Goal: Information Seeking & Learning: Find specific page/section

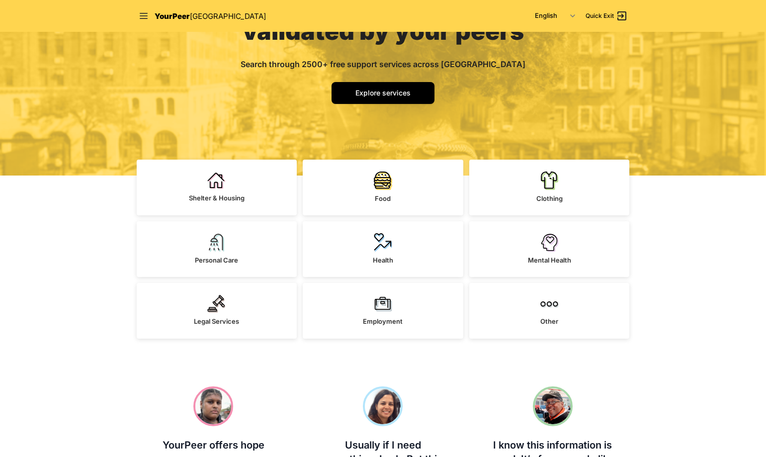
scroll to position [127, 0]
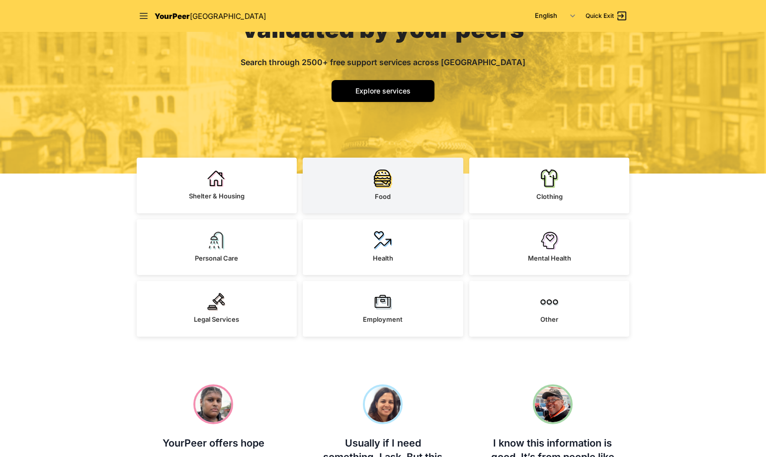
click at [375, 186] on img at bounding box center [383, 178] width 18 height 19
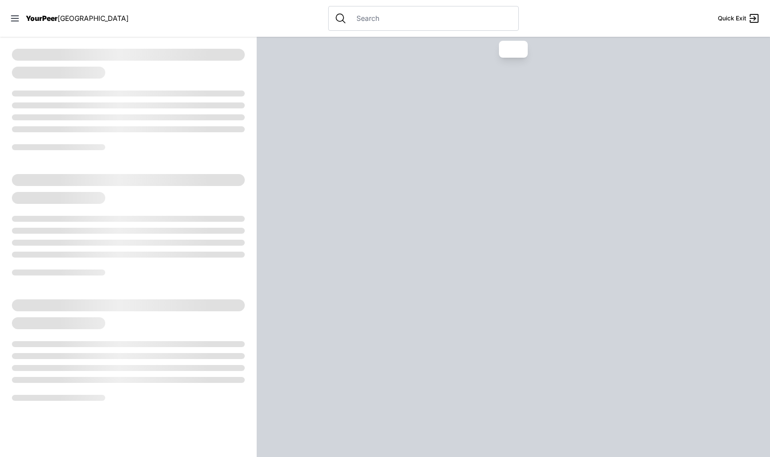
select select "recentlyUpdated"
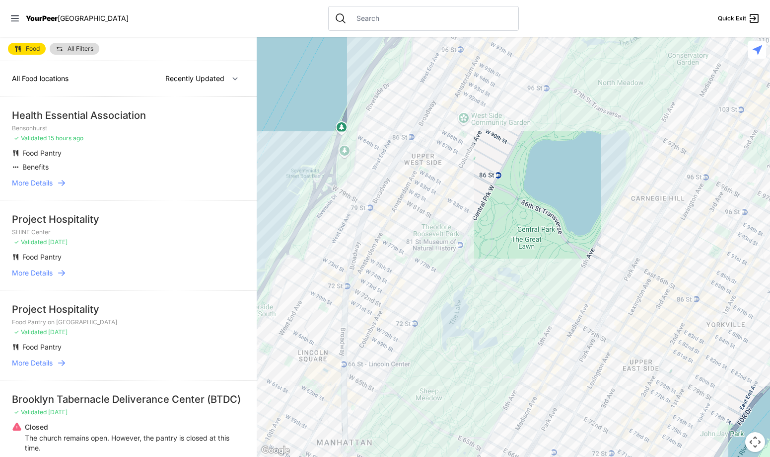
click at [42, 181] on span "More Details" at bounding box center [32, 183] width 41 height 10
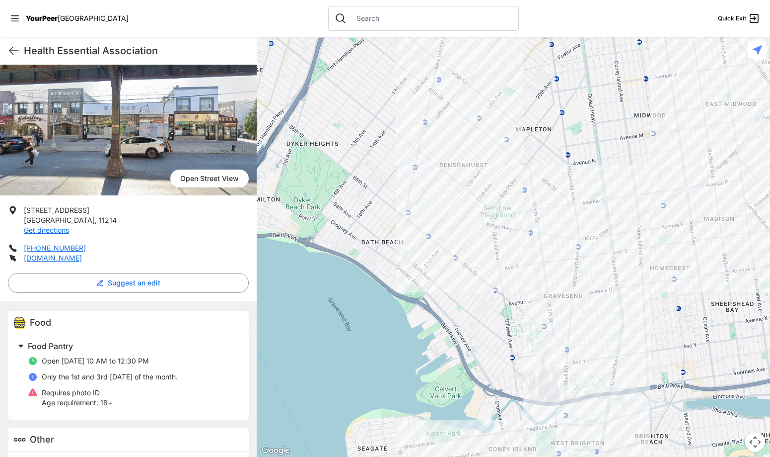
scroll to position [90, 0]
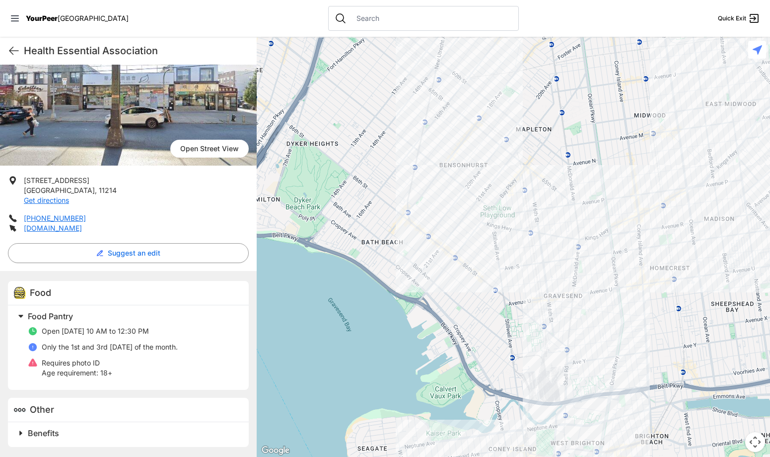
click at [41, 436] on span "Benefits" at bounding box center [43, 433] width 31 height 10
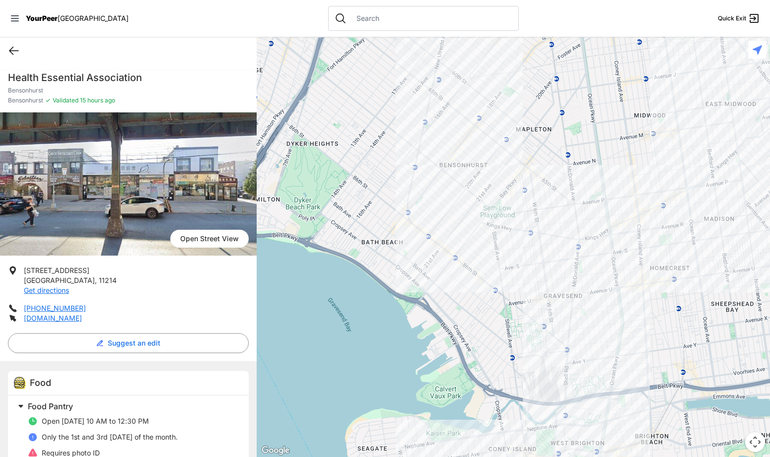
scroll to position [0, 0]
click at [11, 46] on icon at bounding box center [14, 51] width 12 height 12
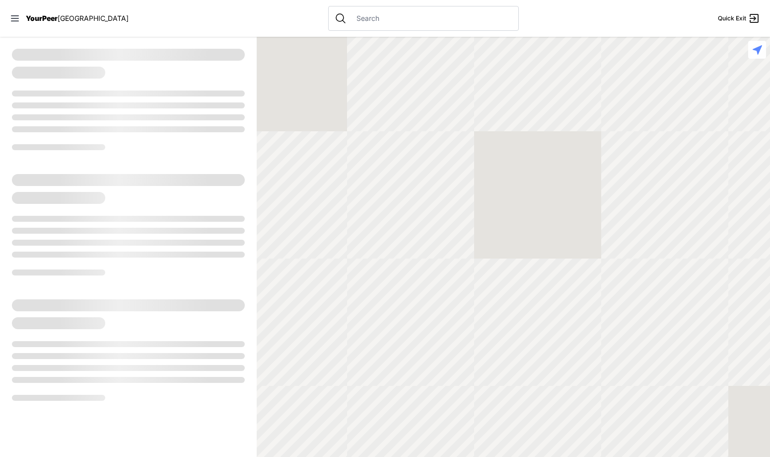
select select "recentlyUpdated"
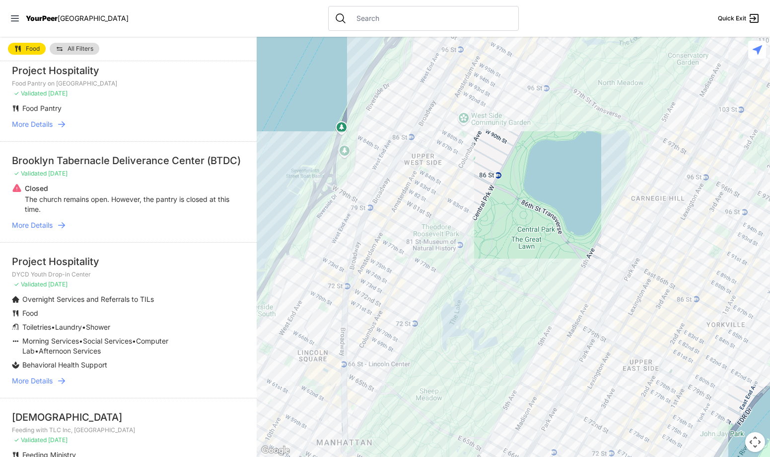
scroll to position [241, 0]
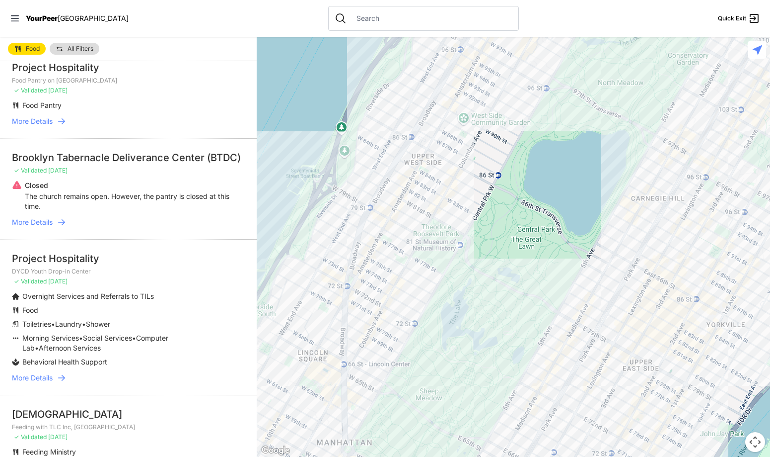
click at [32, 223] on span "More Details" at bounding box center [32, 222] width 41 height 10
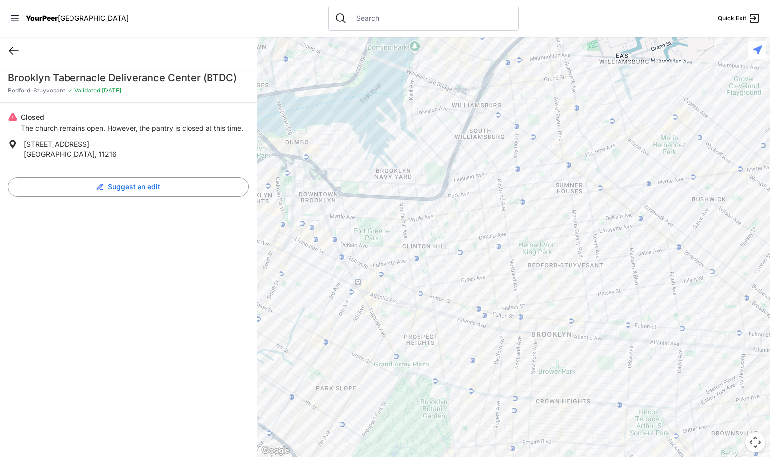
click at [15, 44] on div "Quick Exit" at bounding box center [128, 51] width 257 height 28
click at [17, 49] on icon at bounding box center [14, 51] width 12 height 12
select select "recentlyUpdated"
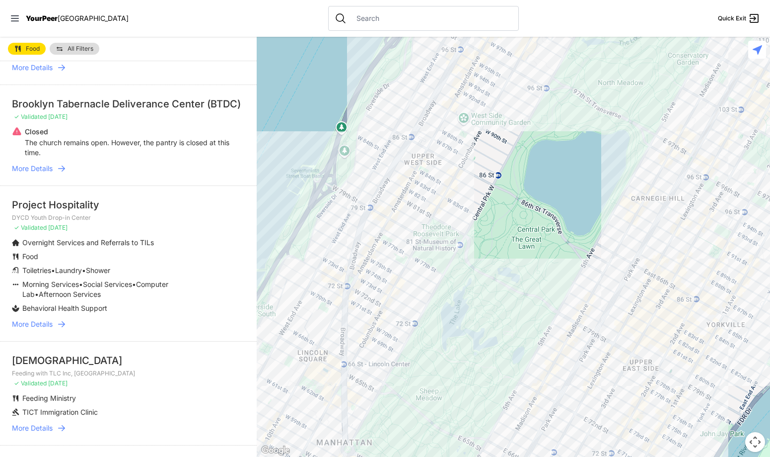
scroll to position [302, 0]
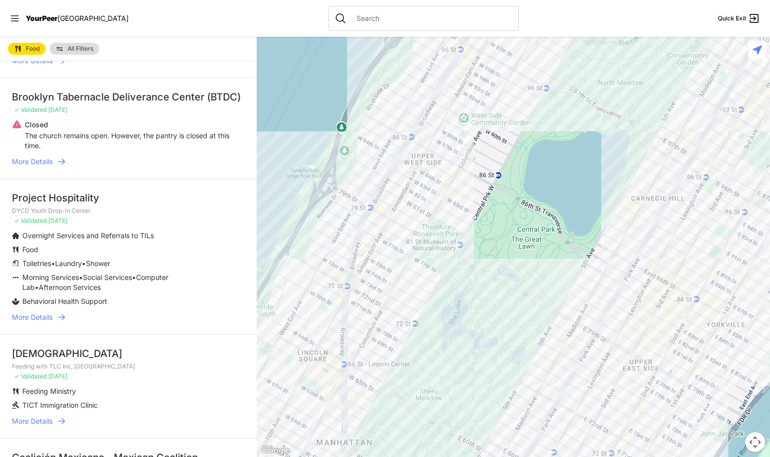
click at [31, 313] on span "More Details" at bounding box center [32, 317] width 41 height 10
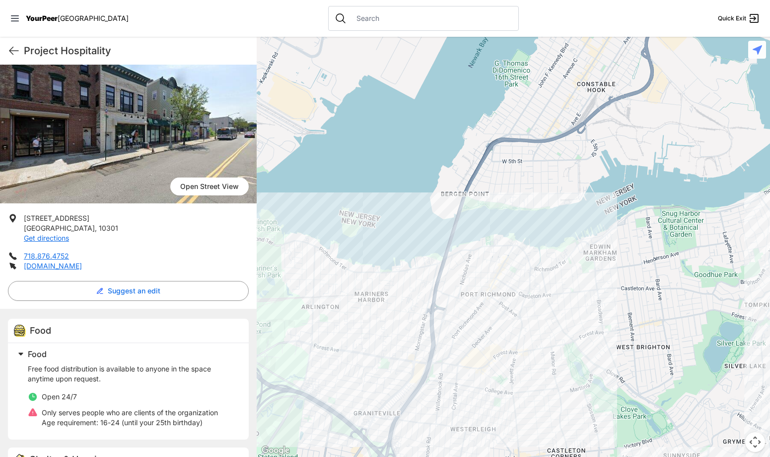
scroll to position [60, 0]
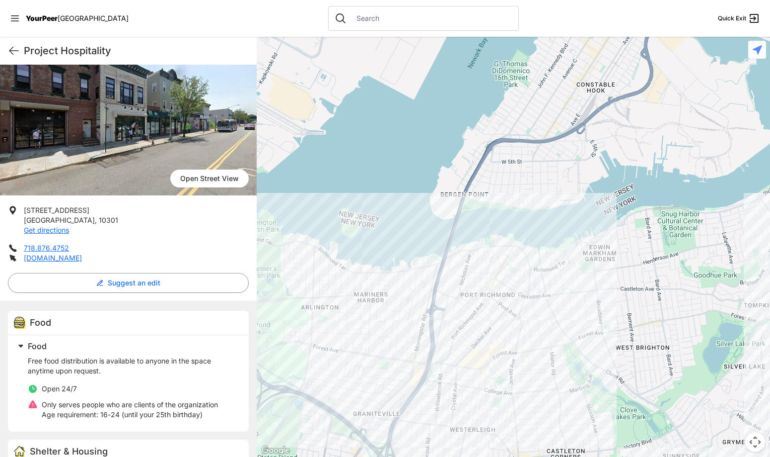
click at [512, 232] on div at bounding box center [514, 247] width 514 height 420
click at [499, 237] on div at bounding box center [514, 247] width 514 height 420
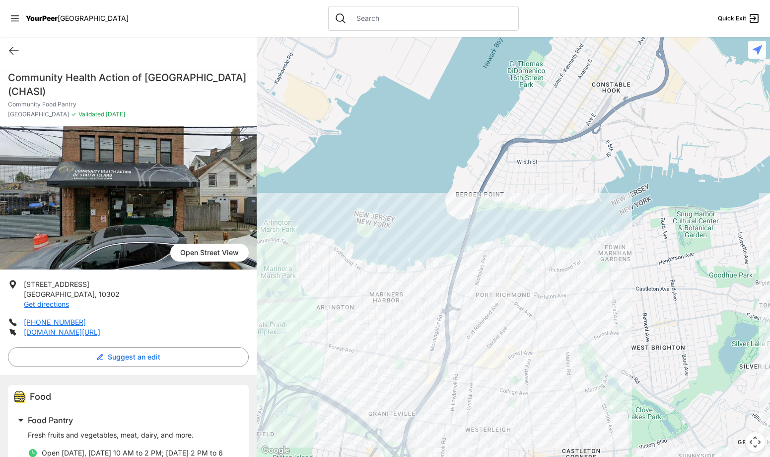
click at [531, 235] on div at bounding box center [514, 247] width 514 height 420
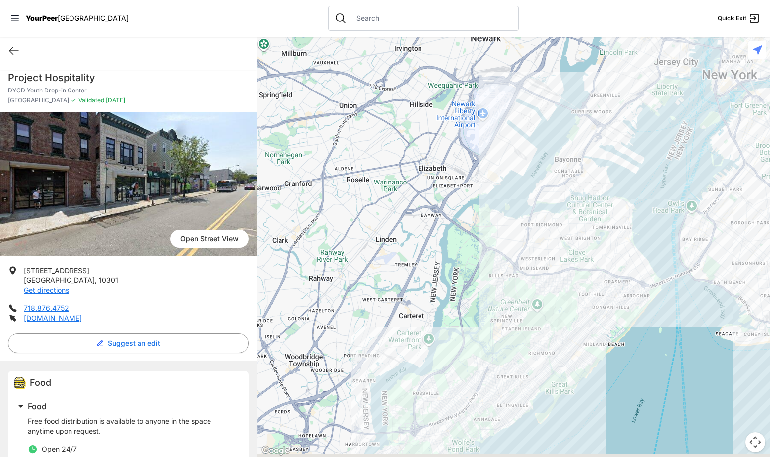
drag, startPoint x: 467, startPoint y: 381, endPoint x: 500, endPoint y: 272, distance: 113.8
click at [500, 272] on div at bounding box center [514, 247] width 514 height 420
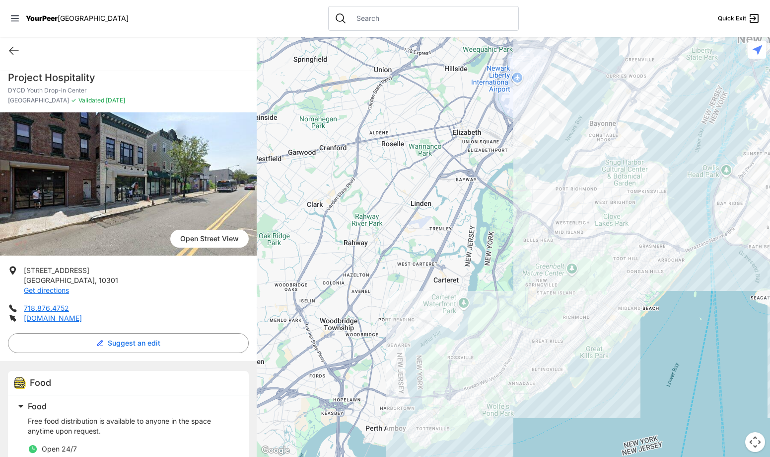
drag, startPoint x: 459, startPoint y: 378, endPoint x: 488, endPoint y: 357, distance: 36.0
click at [488, 357] on div at bounding box center [514, 247] width 514 height 420
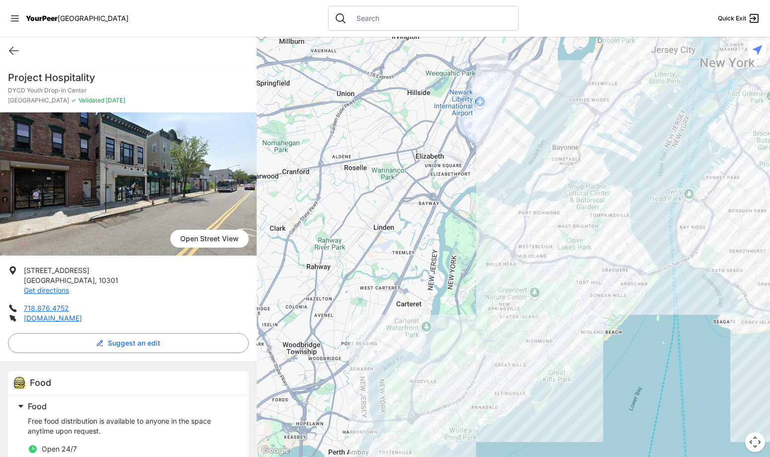
drag, startPoint x: 618, startPoint y: 275, endPoint x: 579, endPoint y: 301, distance: 46.3
click at [579, 301] on div at bounding box center [514, 247] width 514 height 420
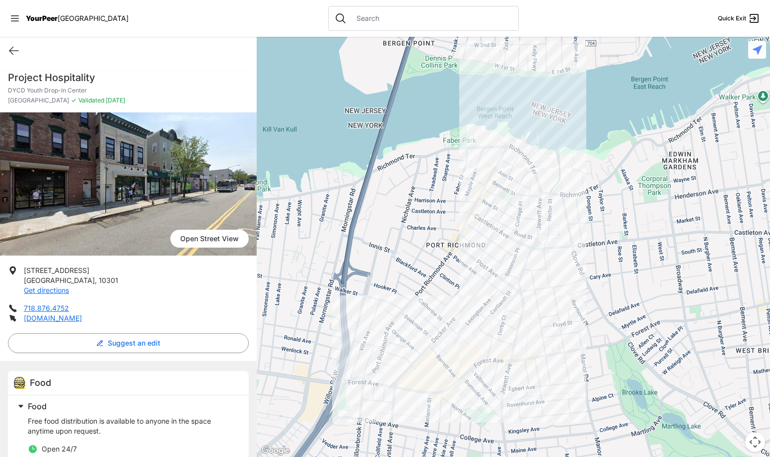
drag, startPoint x: 468, startPoint y: 203, endPoint x: 591, endPoint y: 246, distance: 129.6
click at [591, 246] on div at bounding box center [514, 247] width 514 height 420
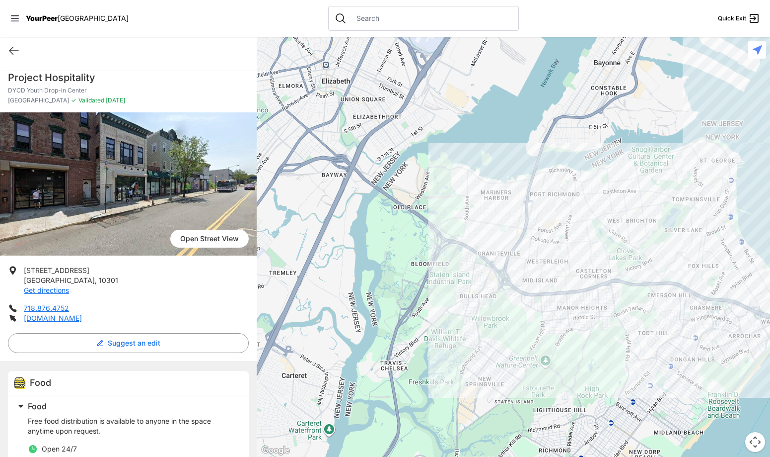
drag, startPoint x: 562, startPoint y: 314, endPoint x: 583, endPoint y: 233, distance: 84.2
click at [583, 233] on div at bounding box center [514, 247] width 514 height 420
